Goal: Register for event/course

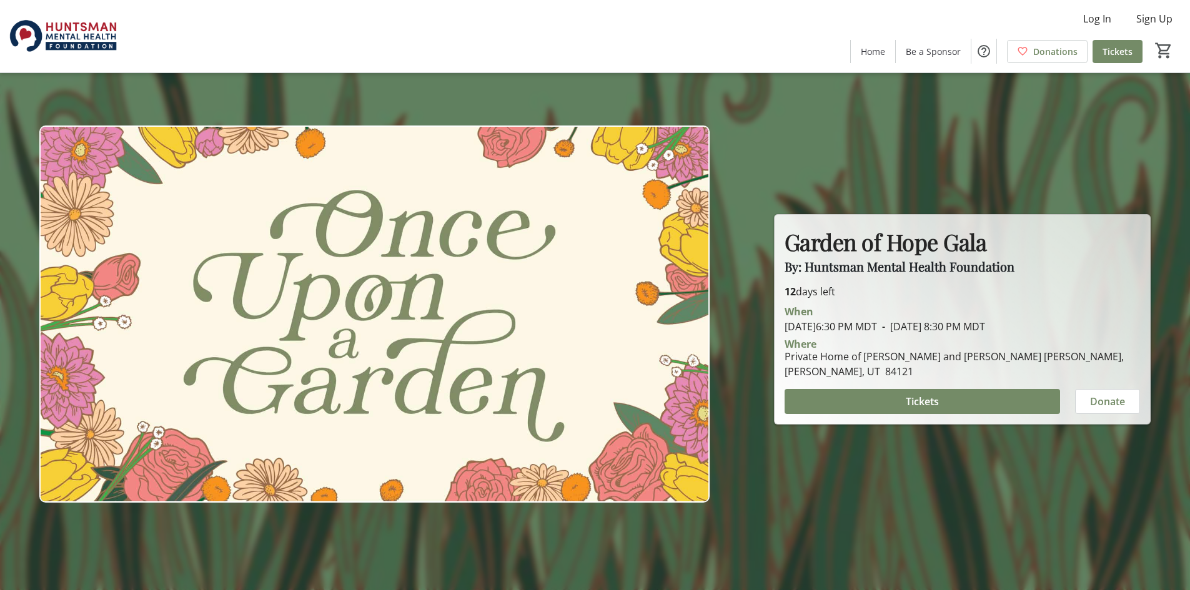
click at [736, 201] on div at bounding box center [595, 295] width 1190 height 590
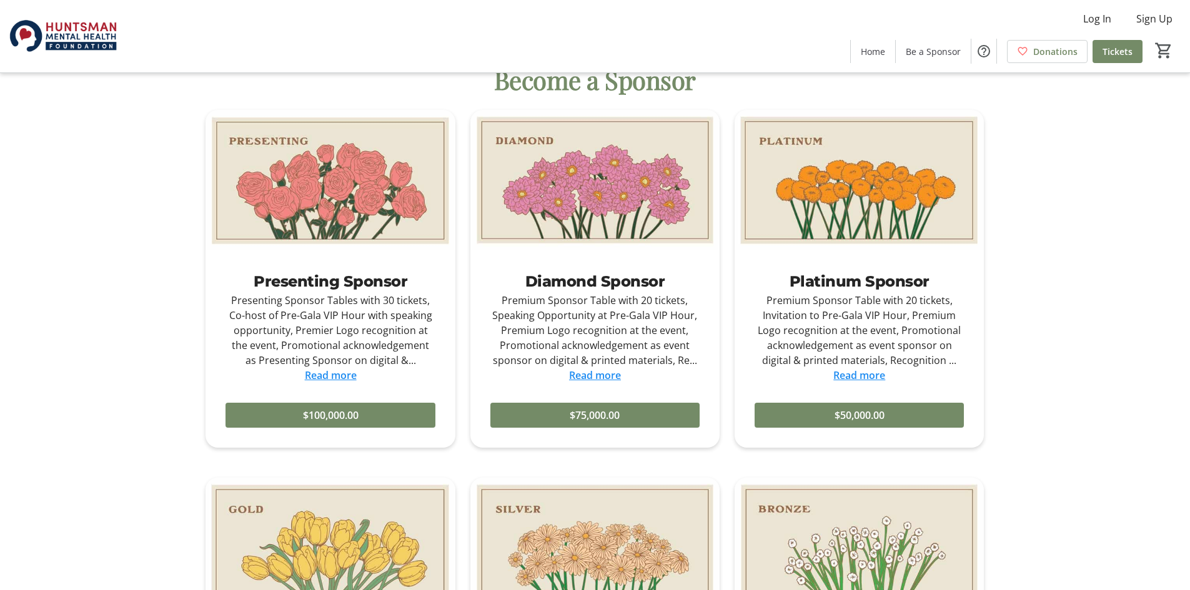
scroll to position [750, 0]
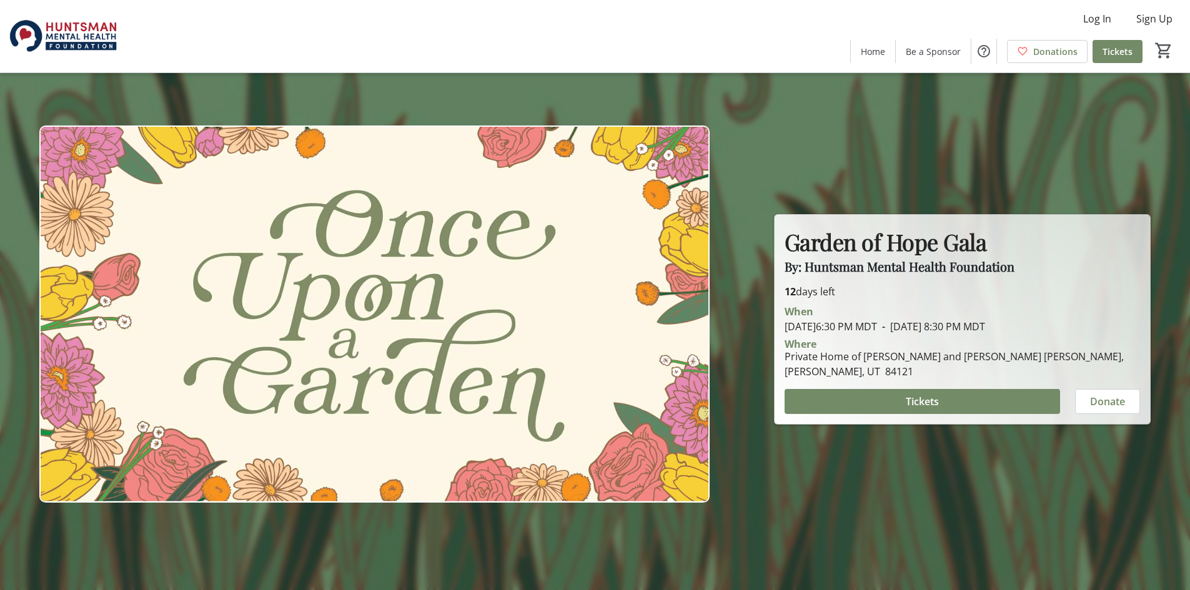
click at [1074, 284] on div "12 days left When August 27, 2025 6:30 PM MDT - August 27, 2025 8:30 PM MDT Whe…" at bounding box center [962, 349] width 370 height 130
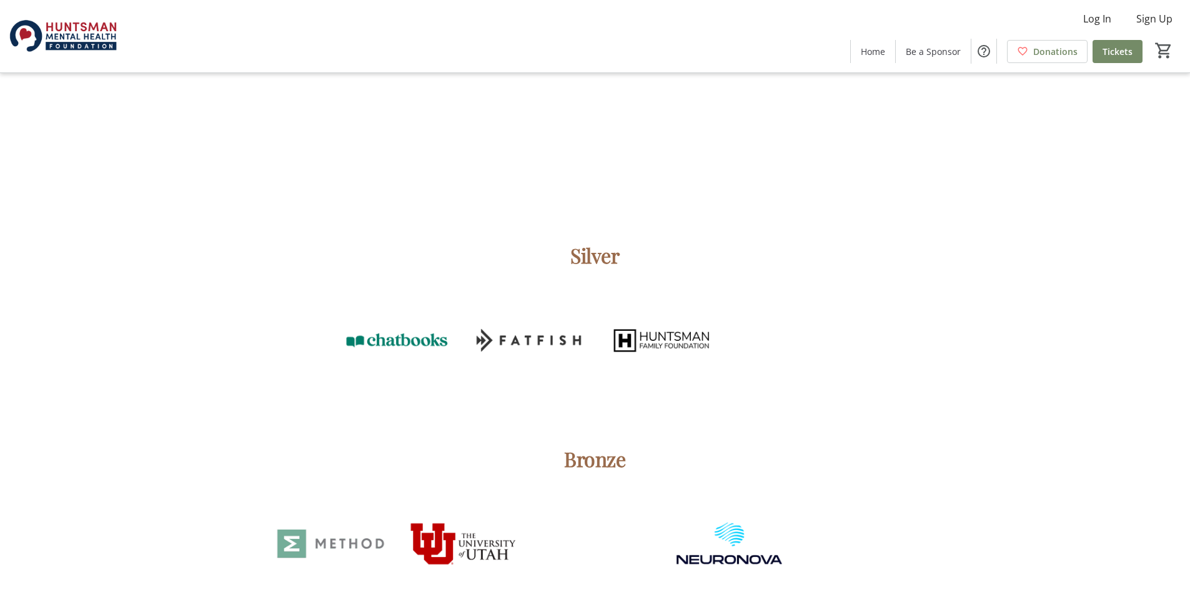
scroll to position [2249, 0]
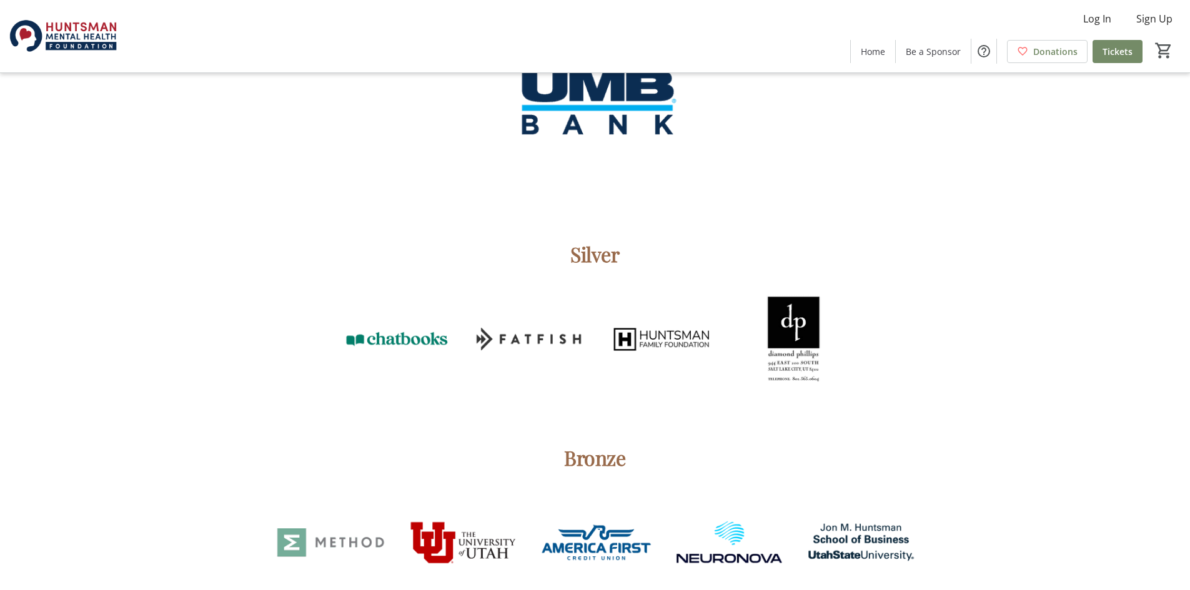
click at [786, 334] on img at bounding box center [793, 338] width 117 height 117
click at [1019, 317] on div "Sponsors Presenting Gold Silver Bronze" at bounding box center [595, 360] width 1190 height 1576
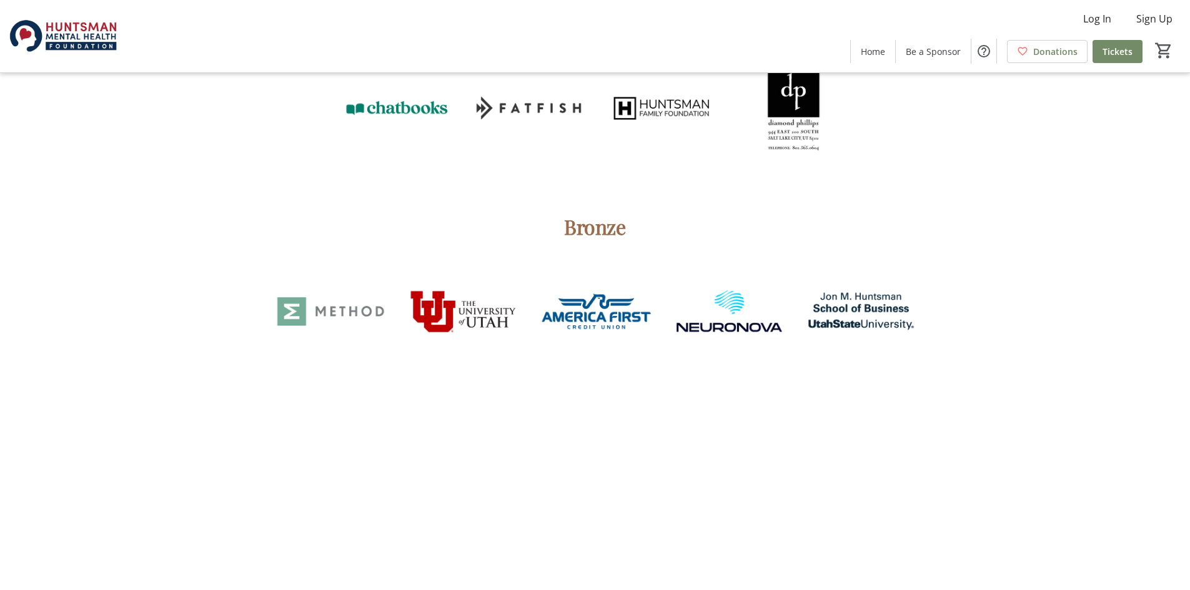
scroll to position [2311, 0]
